Goal: Check status: Check status

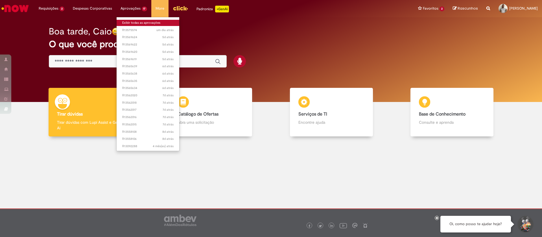
click at [136, 21] on link "Exibir todas as aprovações" at bounding box center [148, 23] width 63 height 6
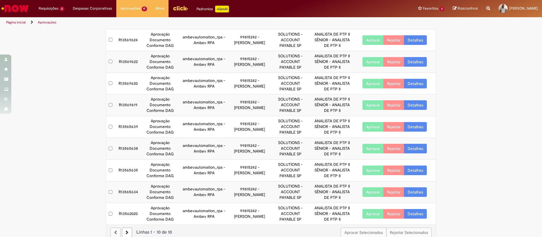
scroll to position [65, 0]
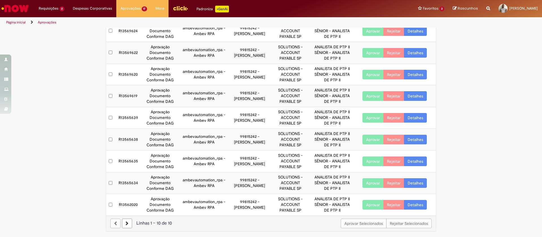
click at [128, 224] on link at bounding box center [127, 224] width 10 height 10
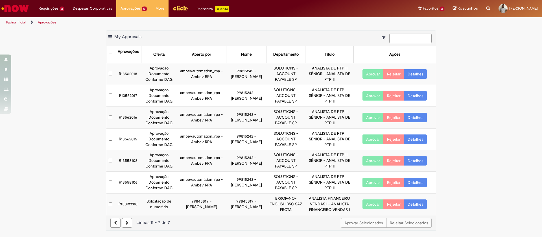
scroll to position [0, 0]
click at [54, 20] on link "Exibir Todas as Solicitações" at bounding box center [66, 23] width 62 height 6
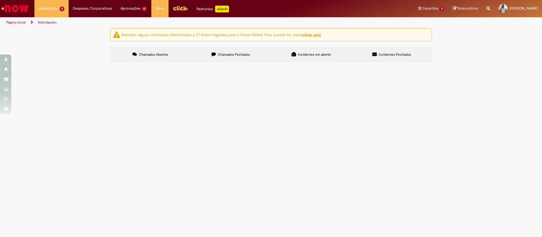
click at [0, 0] on span "Boa noite, preciso emitir o novo cartão corporativo porque vou fazer uma viagem…" at bounding box center [0, 0] width 0 height 0
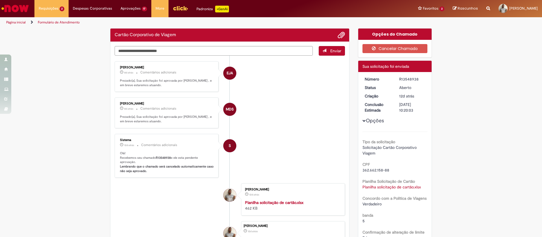
click at [93, 97] on div "Verificar Código de Barras Cartão Corporativo de Viagem Enviar EJA Emilio Jose …" at bounding box center [271, 191] width 542 height 327
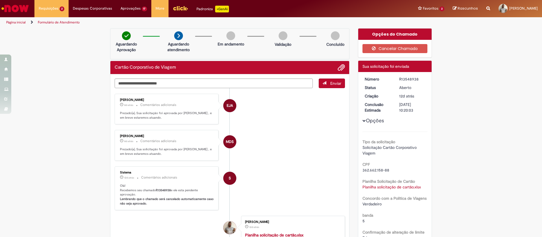
click at [404, 79] on div "R13548938" at bounding box center [412, 79] width 26 height 6
copy div "R13548938"
click at [346, 181] on div "Verificar Código de Barras Aguardando Aprovação Aguardando atendimento Em andam…" at bounding box center [230, 172] width 248 height 288
